Goal: Task Accomplishment & Management: Use online tool/utility

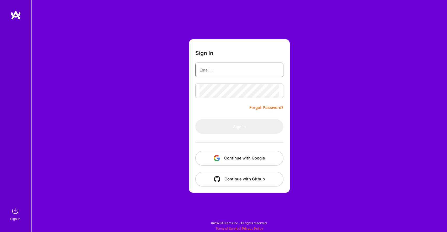
click at [248, 67] on input "email" at bounding box center [240, 70] width 80 height 13
type input "[EMAIL_ADDRESS][DOMAIN_NAME]"
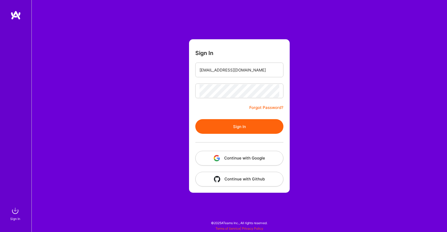
click at [223, 128] on button "Sign In" at bounding box center [239, 126] width 88 height 15
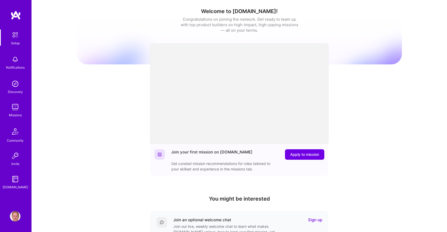
click at [19, 115] on div "Missions" at bounding box center [15, 116] width 13 height 6
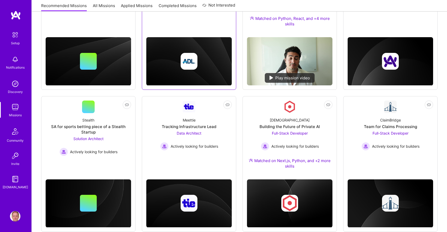
scroll to position [158, 0]
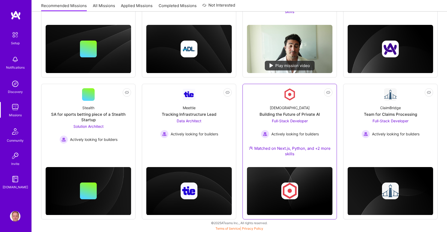
click at [263, 90] on link "Not Interested Kynismos Building the Future of Private AI Full-Stack Developer …" at bounding box center [290, 125] width 86 height 75
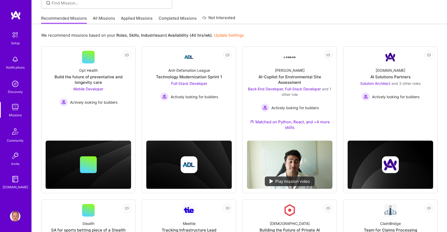
scroll to position [36, 0]
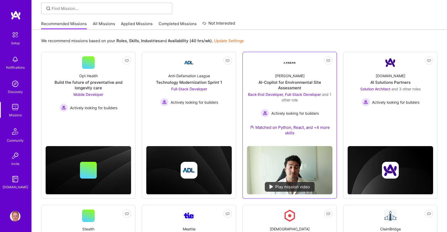
click at [278, 59] on link "Not Interested [PERSON_NAME]-Copilot for Environmental Site Assessment Back-End…" at bounding box center [290, 99] width 86 height 86
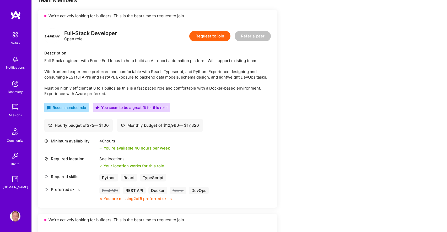
scroll to position [165, 0]
